Goal: Ask a question

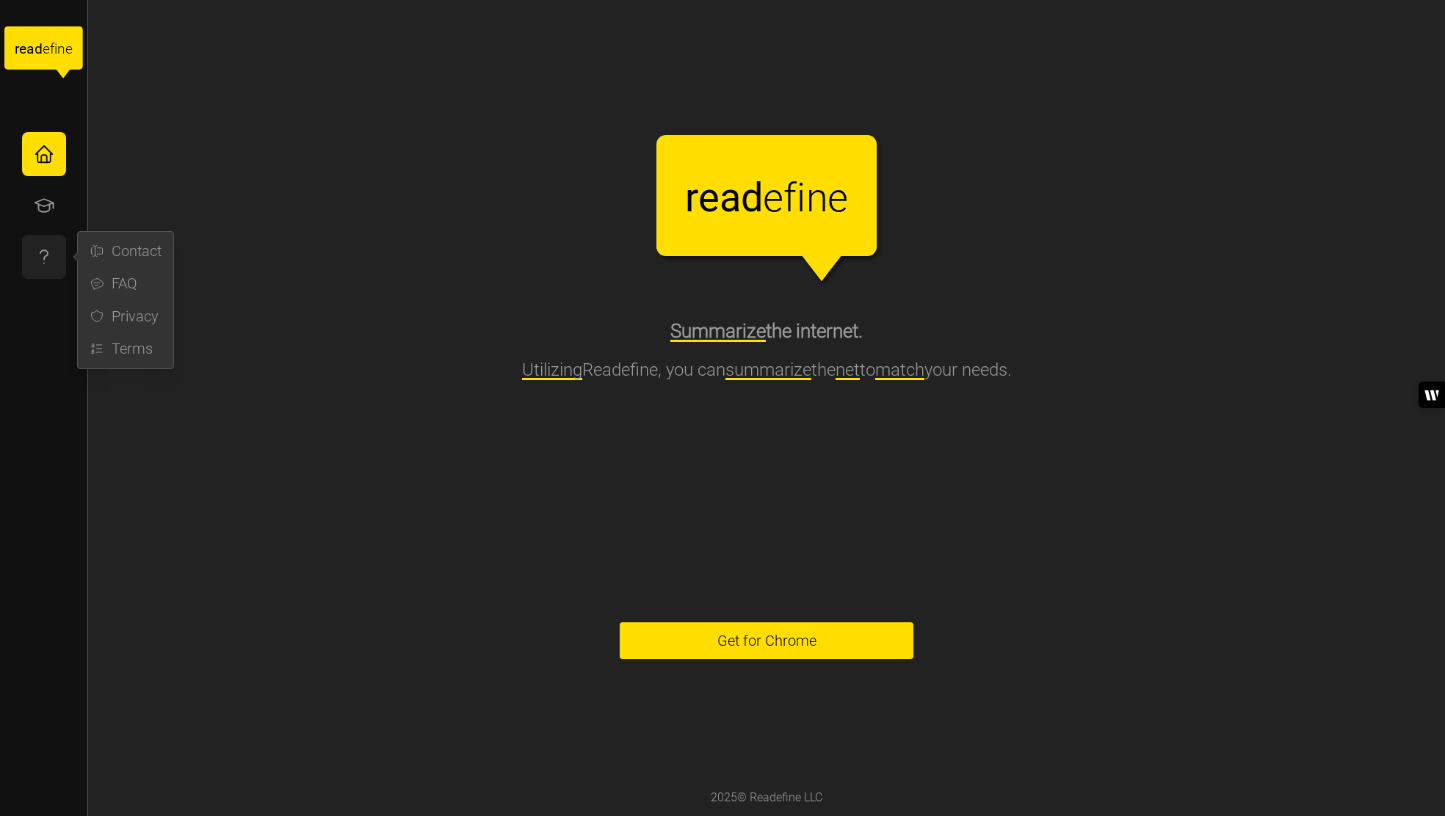
click at [42, 247] on icon "button" at bounding box center [44, 257] width 22 height 22
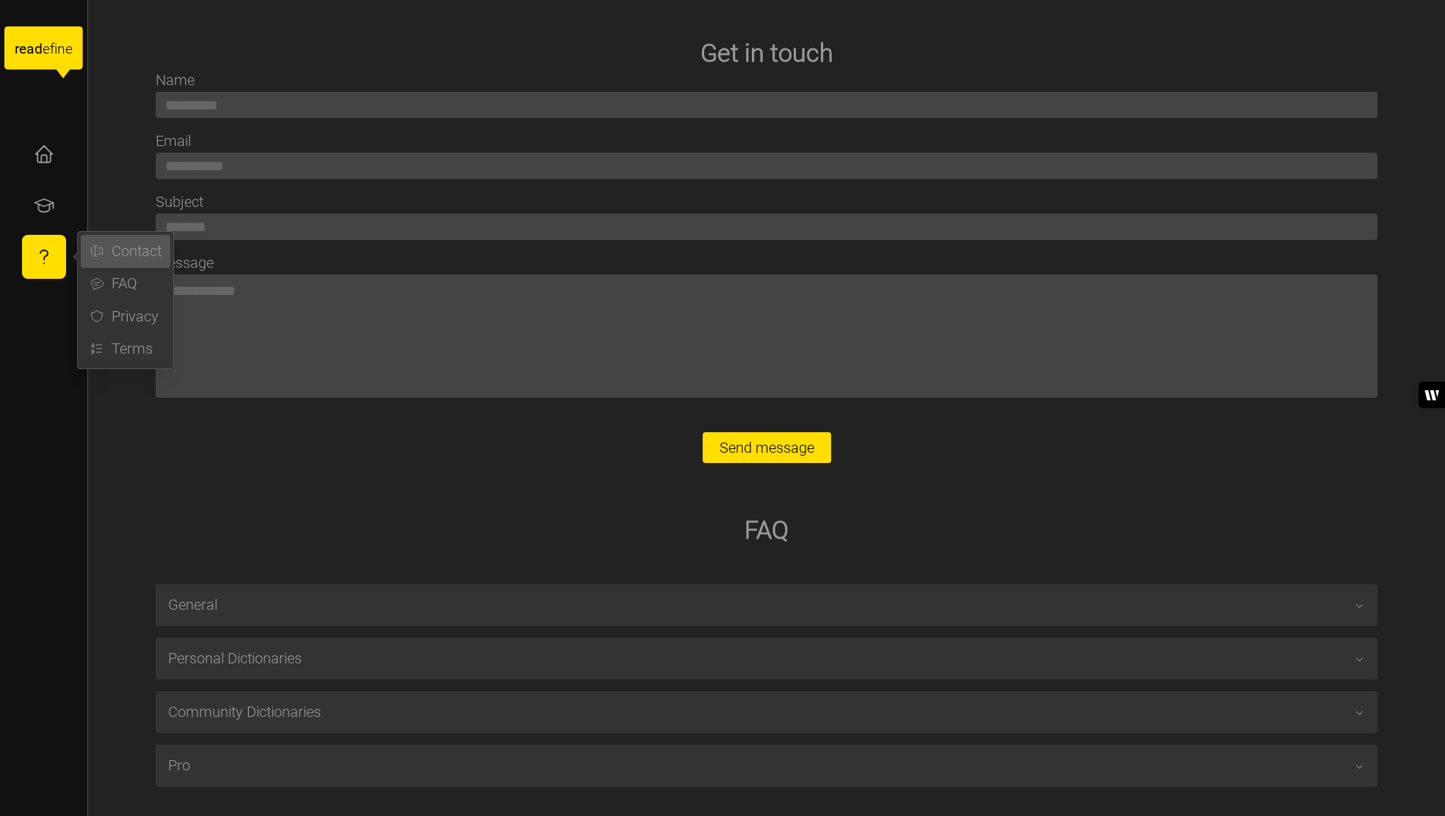
scroll to position [37, 0]
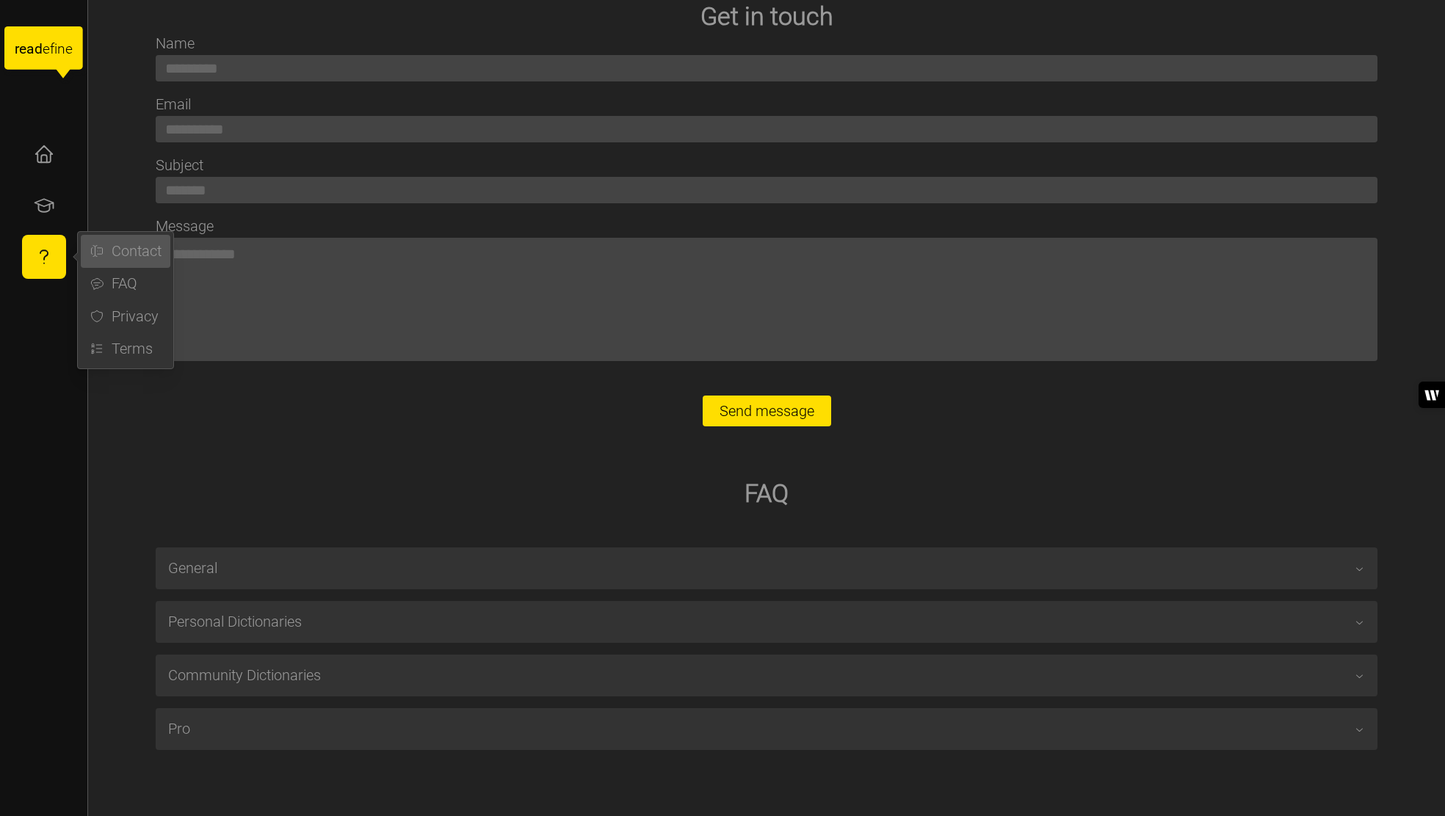
click at [97, 247] on icon "button" at bounding box center [97, 251] width 15 height 18
click at [59, 260] on button "button" at bounding box center [44, 257] width 44 height 44
click at [90, 286] on icon "button" at bounding box center [97, 284] width 15 height 18
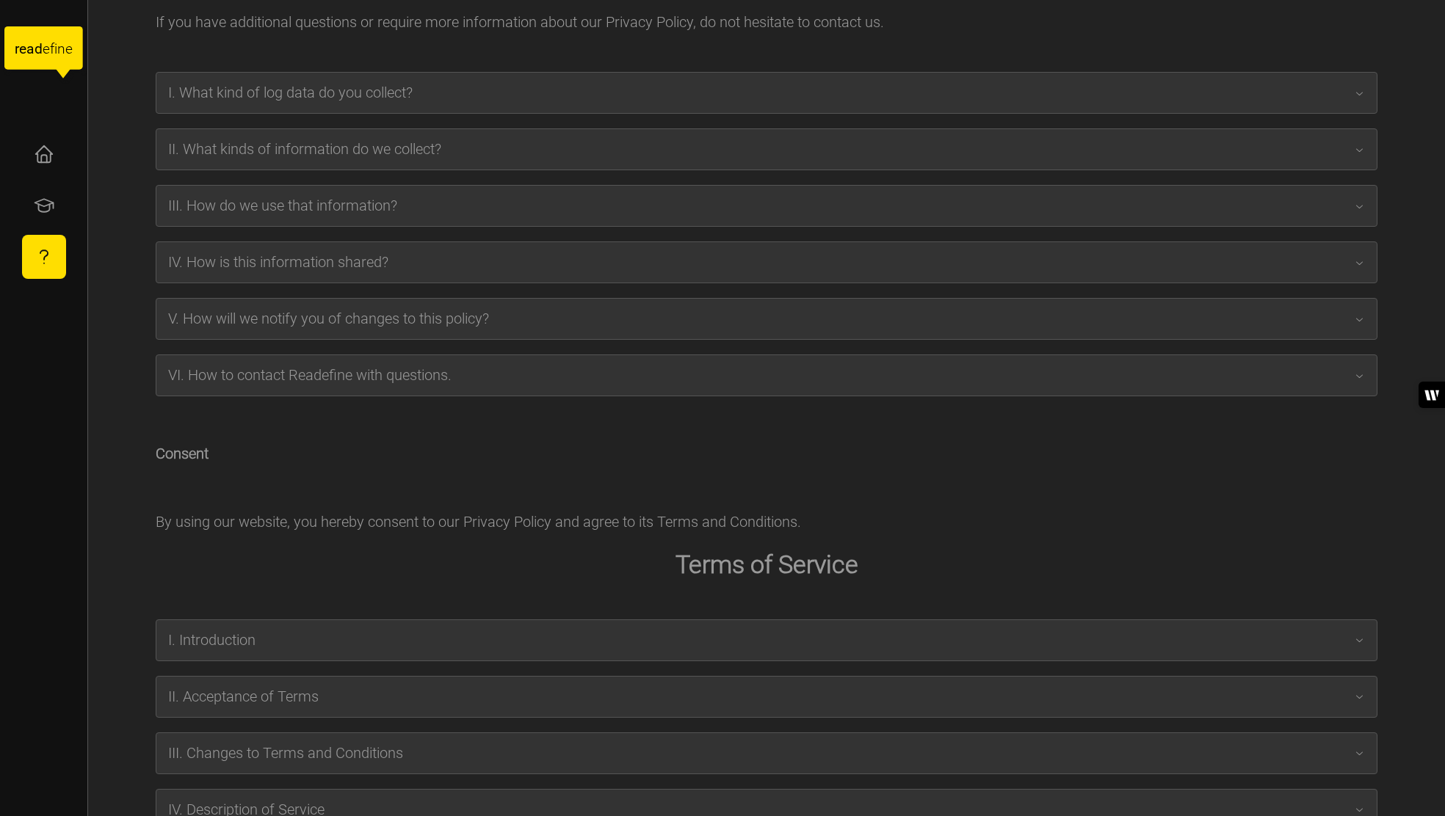
type textarea "*"
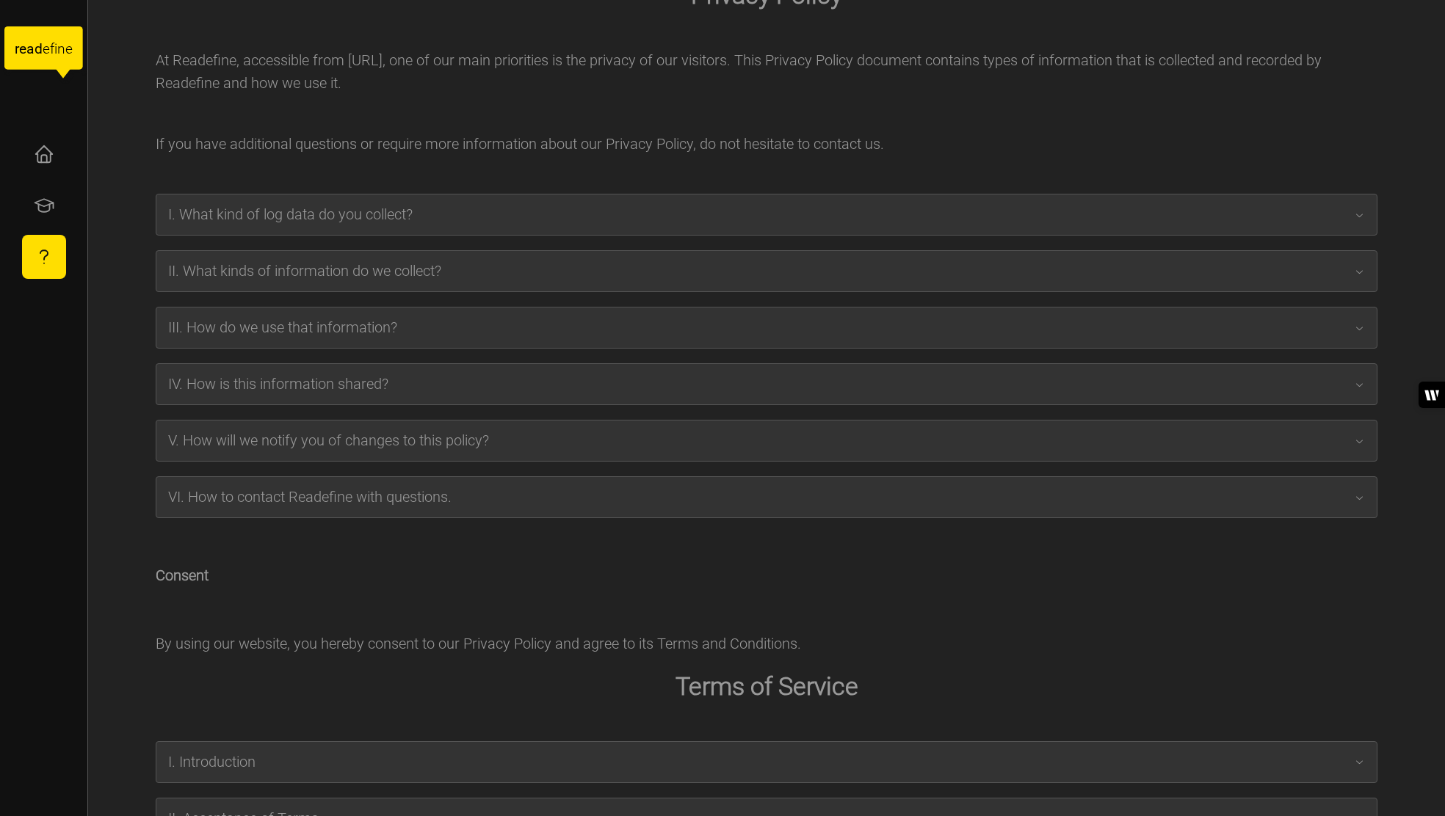
scroll to position [1011, 0]
